Goal: Complete application form

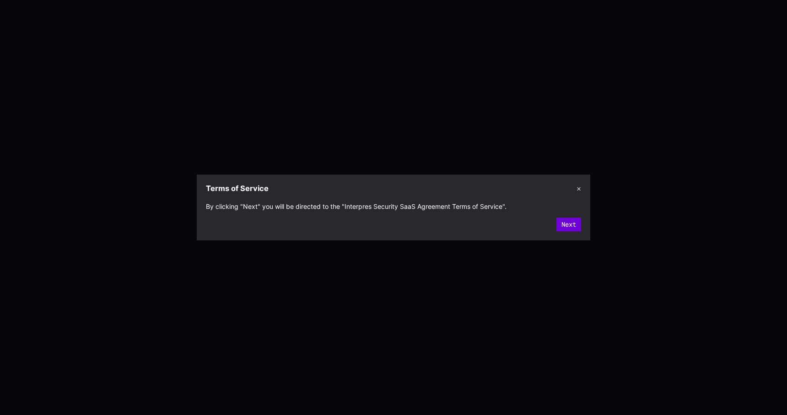
click at [565, 226] on button "Next" at bounding box center [568, 225] width 25 height 14
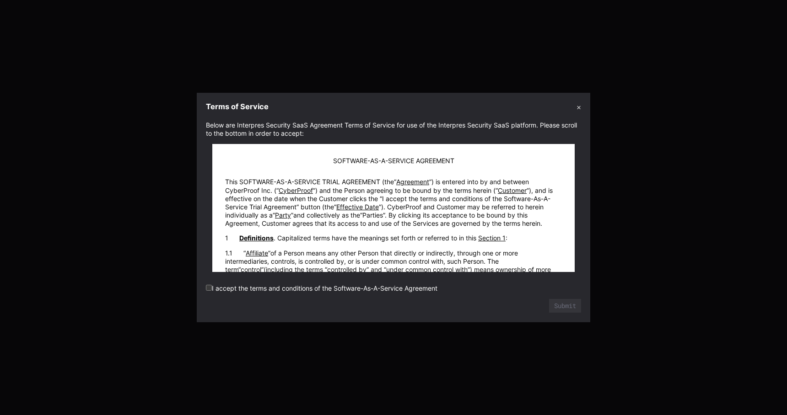
click at [356, 288] on label "I accept the terms and conditions of the Software-As-A-Service Agreement" at bounding box center [322, 289] width 232 height 8
click at [555, 305] on button "Submit" at bounding box center [565, 306] width 32 height 14
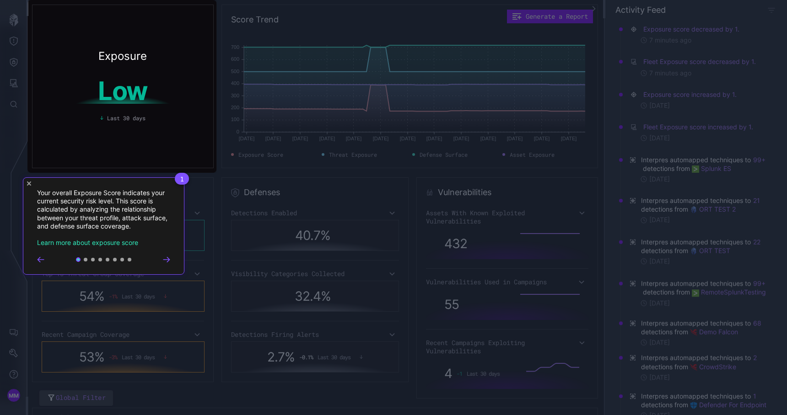
click at [30, 183] on icon "Close Tour" at bounding box center [29, 184] width 4 height 4
